Goal: Information Seeking & Learning: Learn about a topic

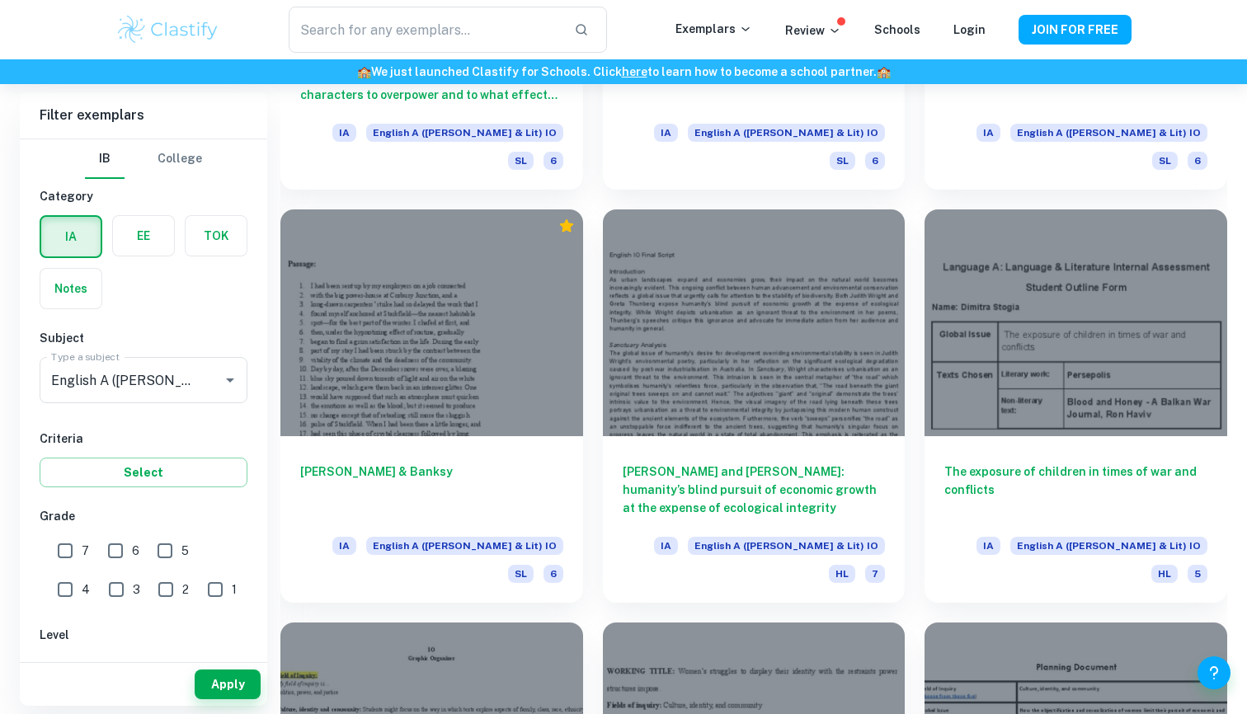
scroll to position [6077, 0]
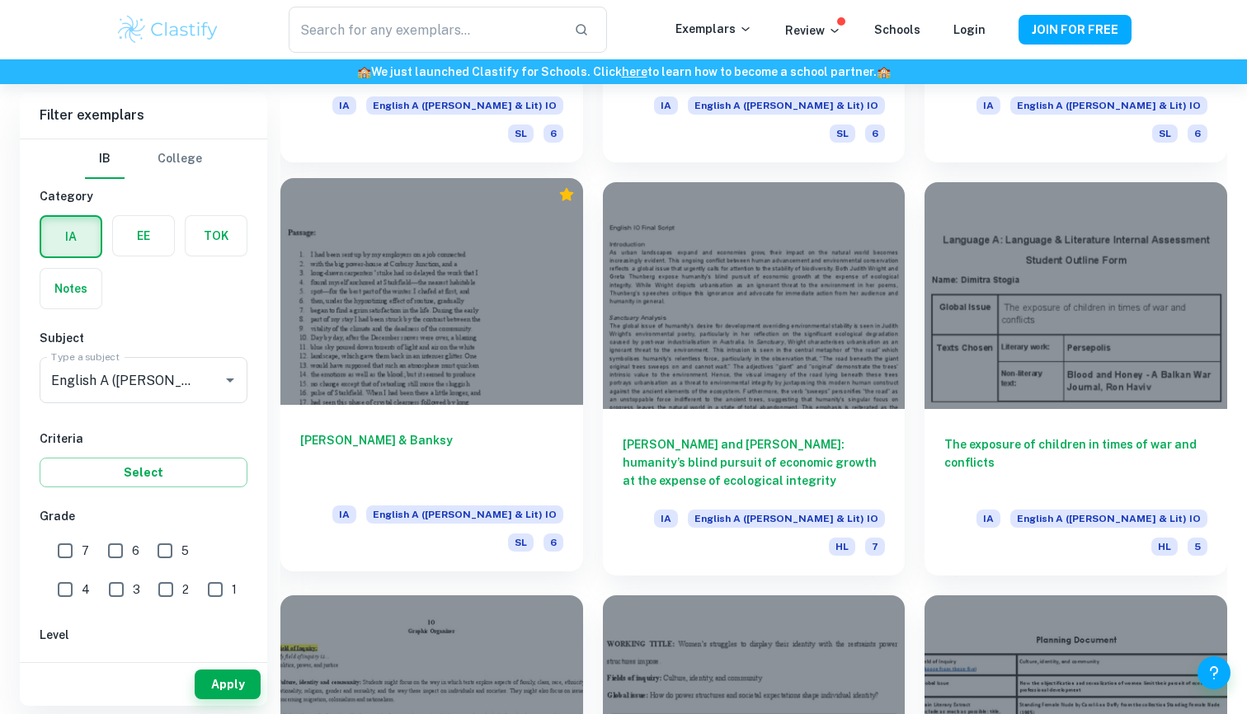
click at [423, 431] on h6 "[PERSON_NAME] & Banksy" at bounding box center [431, 458] width 263 height 54
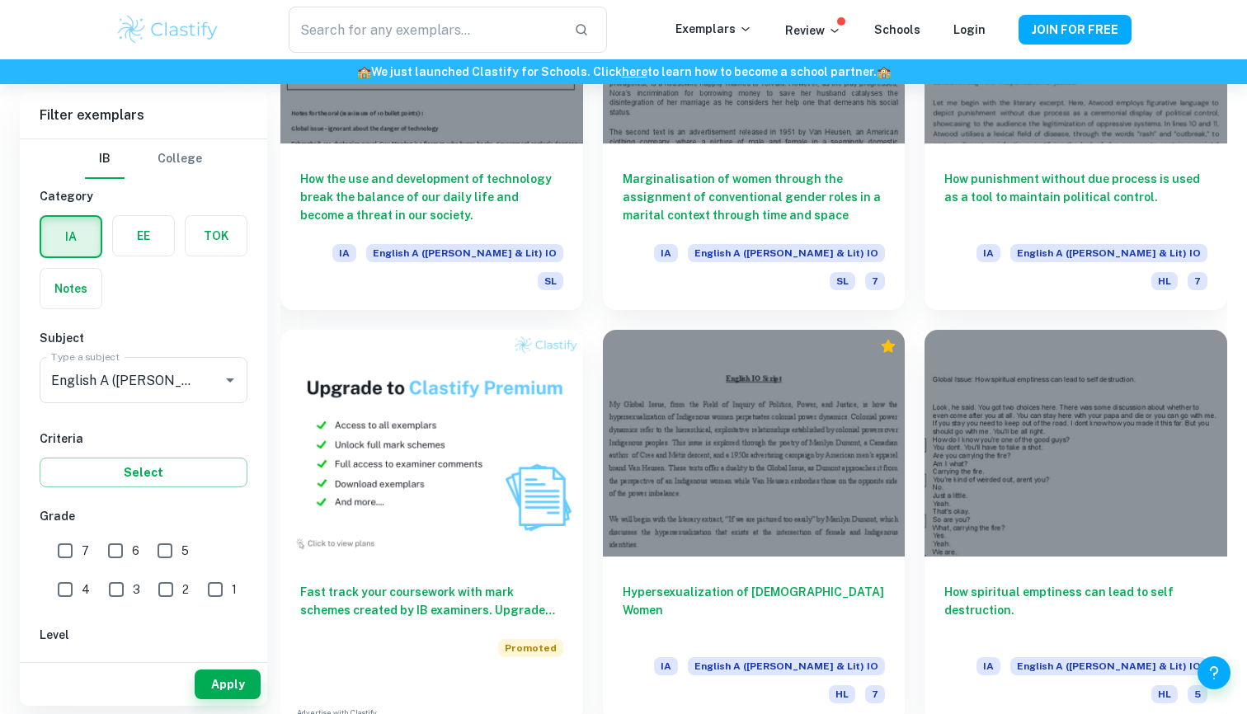
scroll to position [7641, 0]
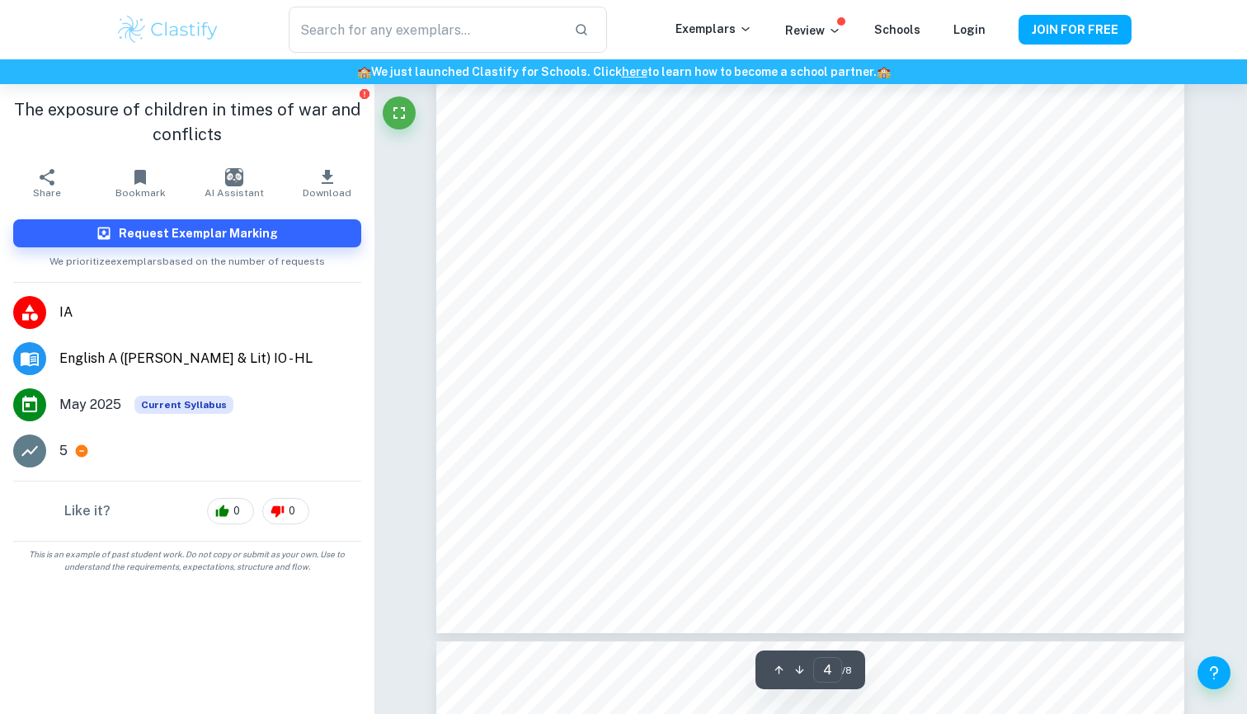
scroll to position [3622, 0]
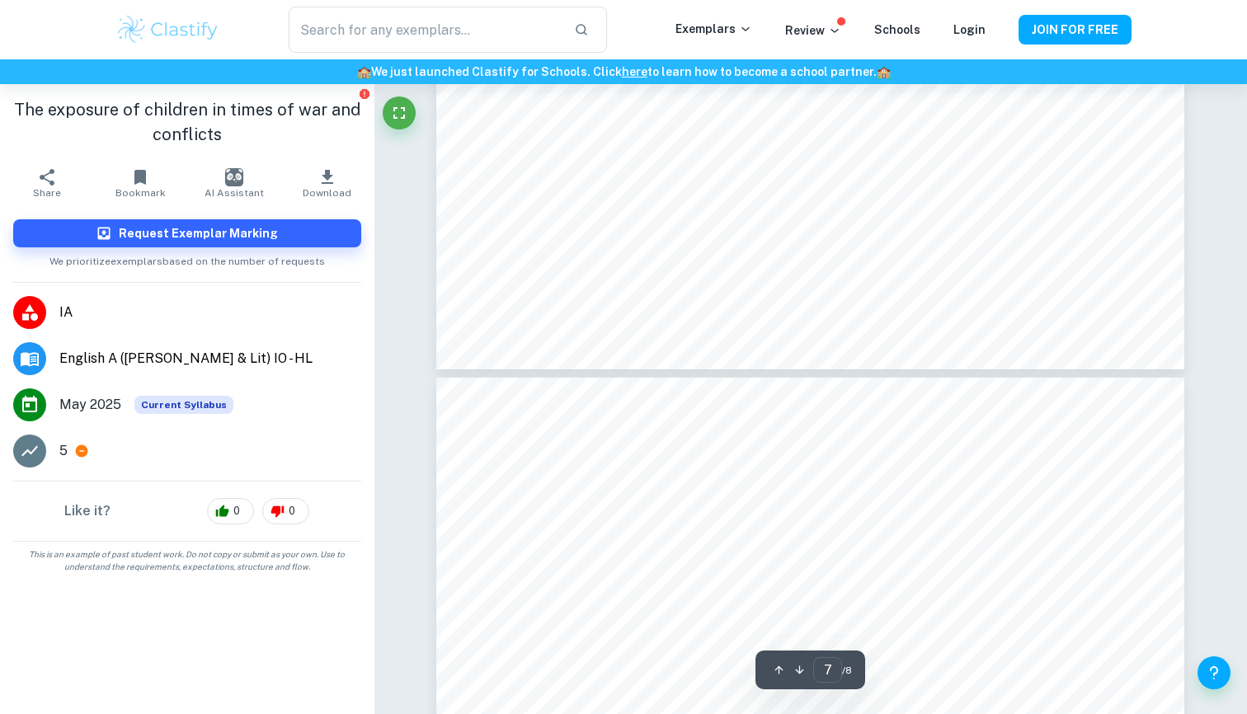
type input "8"
